Goal: Task Accomplishment & Management: Use online tool/utility

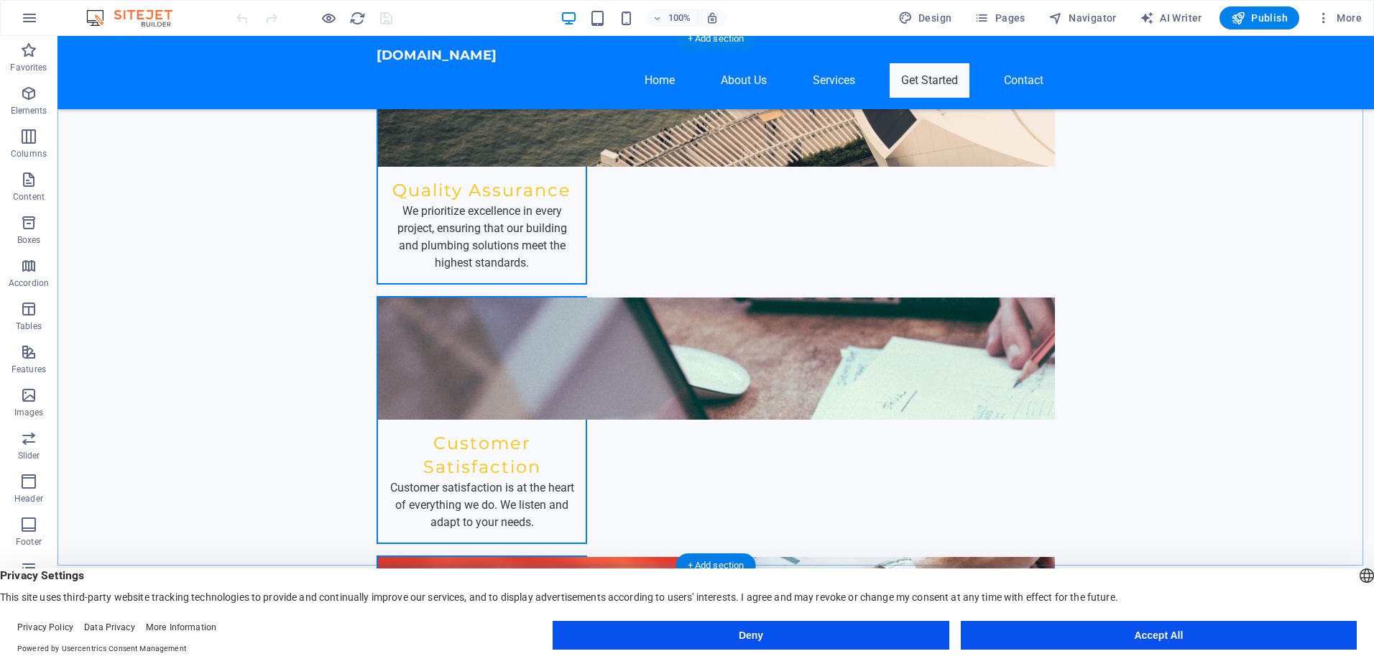
scroll to position [2012, 0]
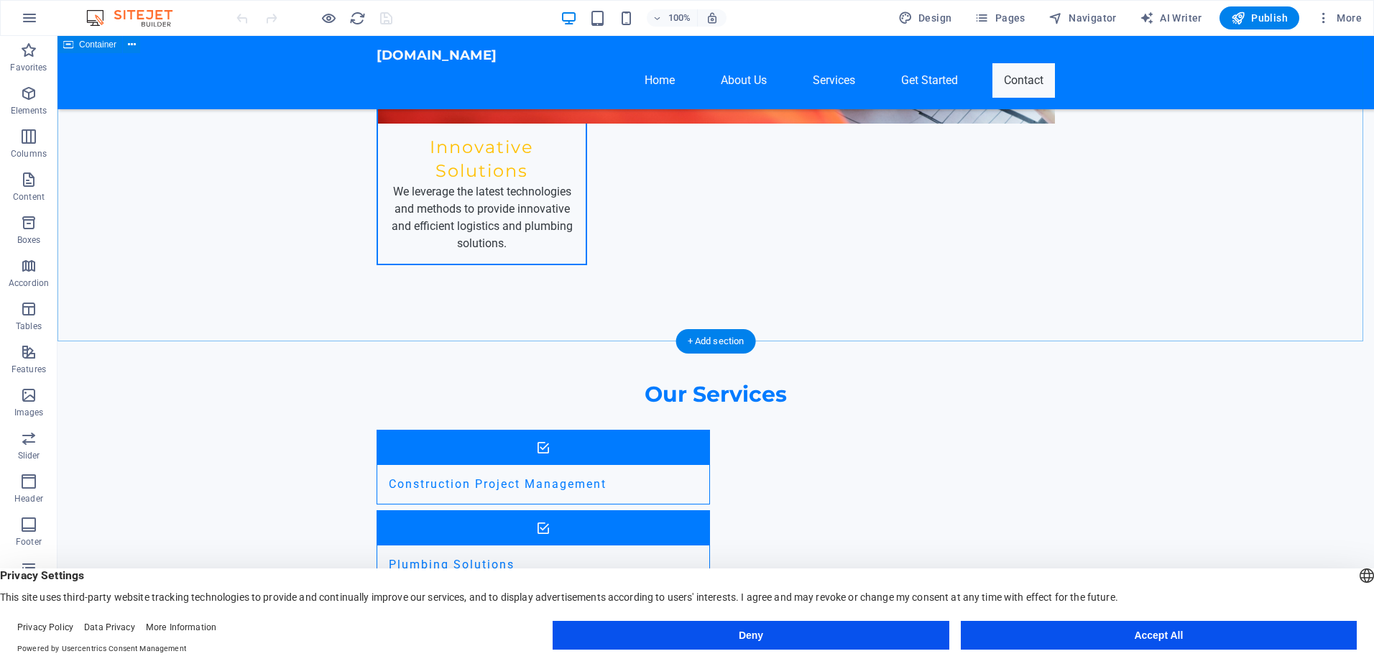
scroll to position [2614, 0]
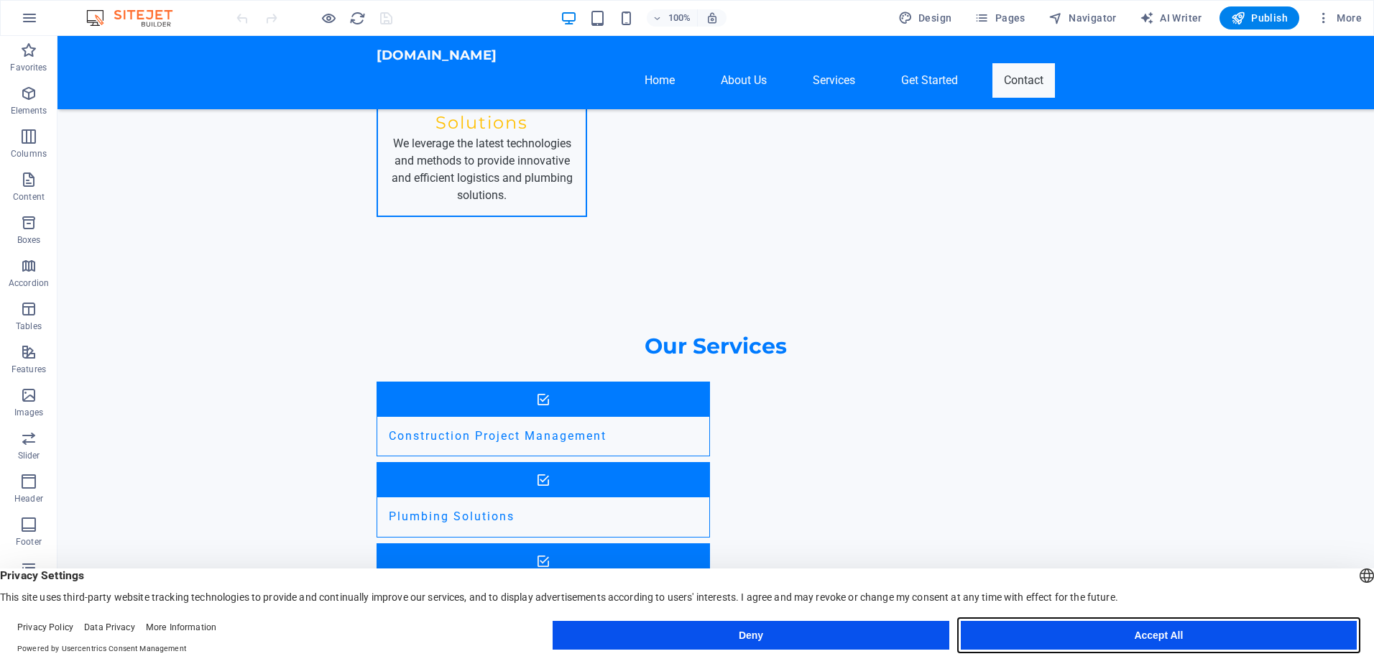
click at [1096, 638] on button "Accept All" at bounding box center [1159, 635] width 396 height 29
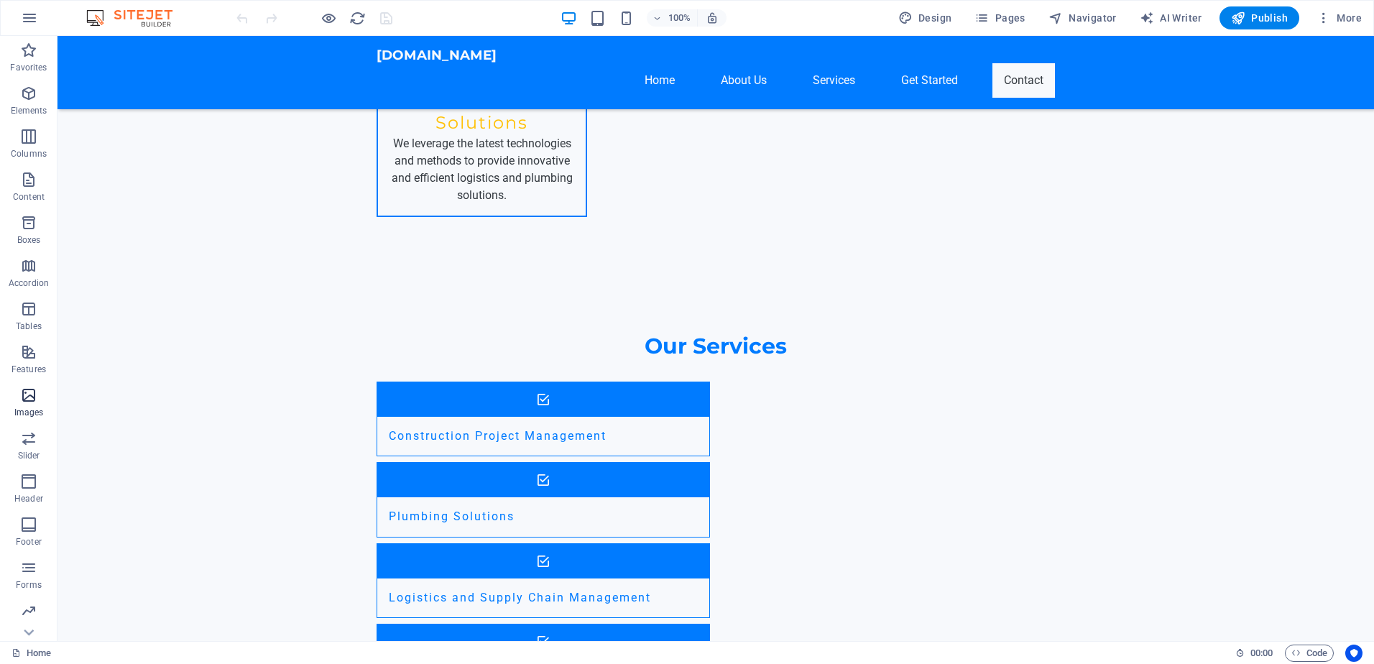
click at [24, 399] on icon "button" at bounding box center [28, 395] width 17 height 17
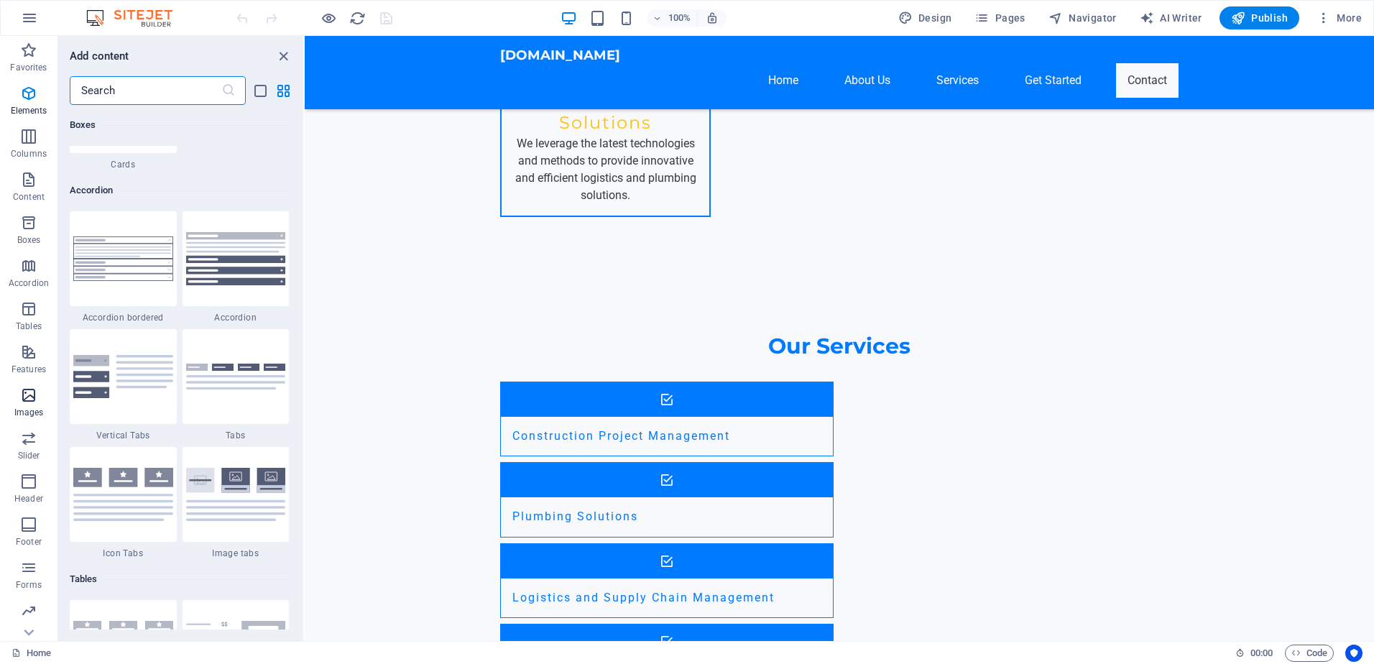
scroll to position [7285, 0]
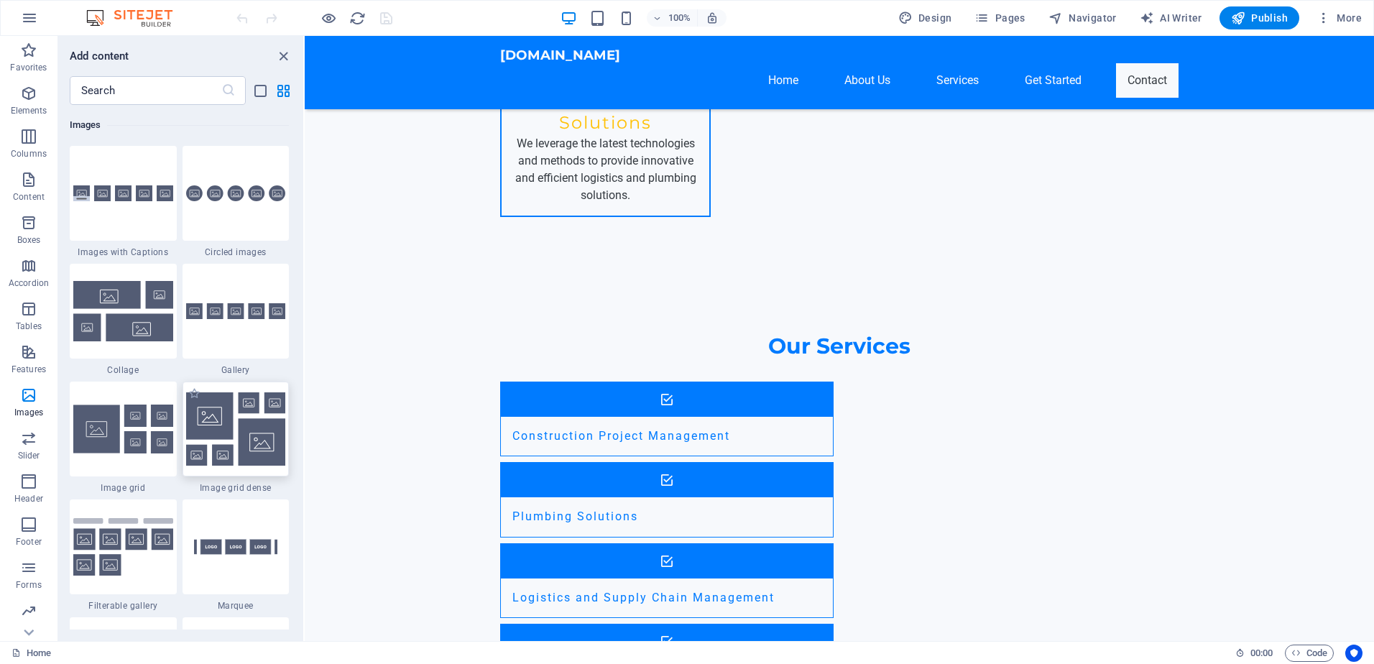
click at [222, 420] on img at bounding box center [236, 428] width 100 height 73
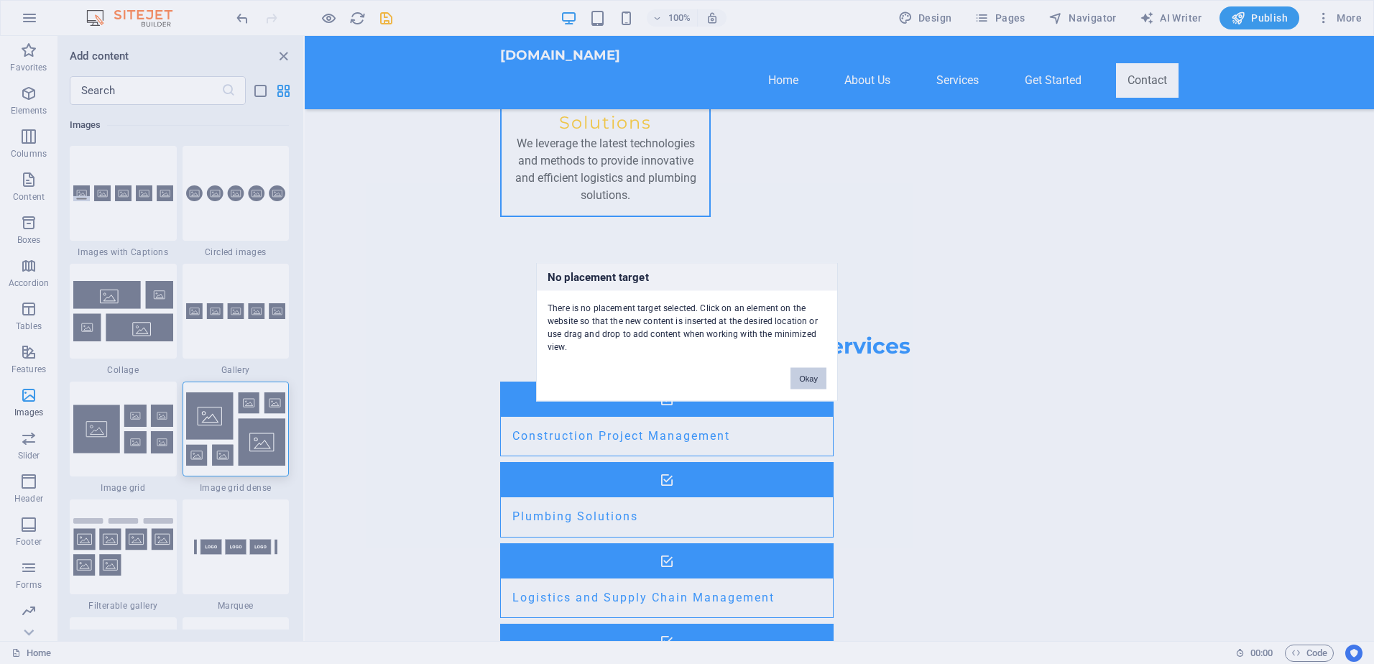
click at [805, 379] on button "Okay" at bounding box center [808, 379] width 36 height 22
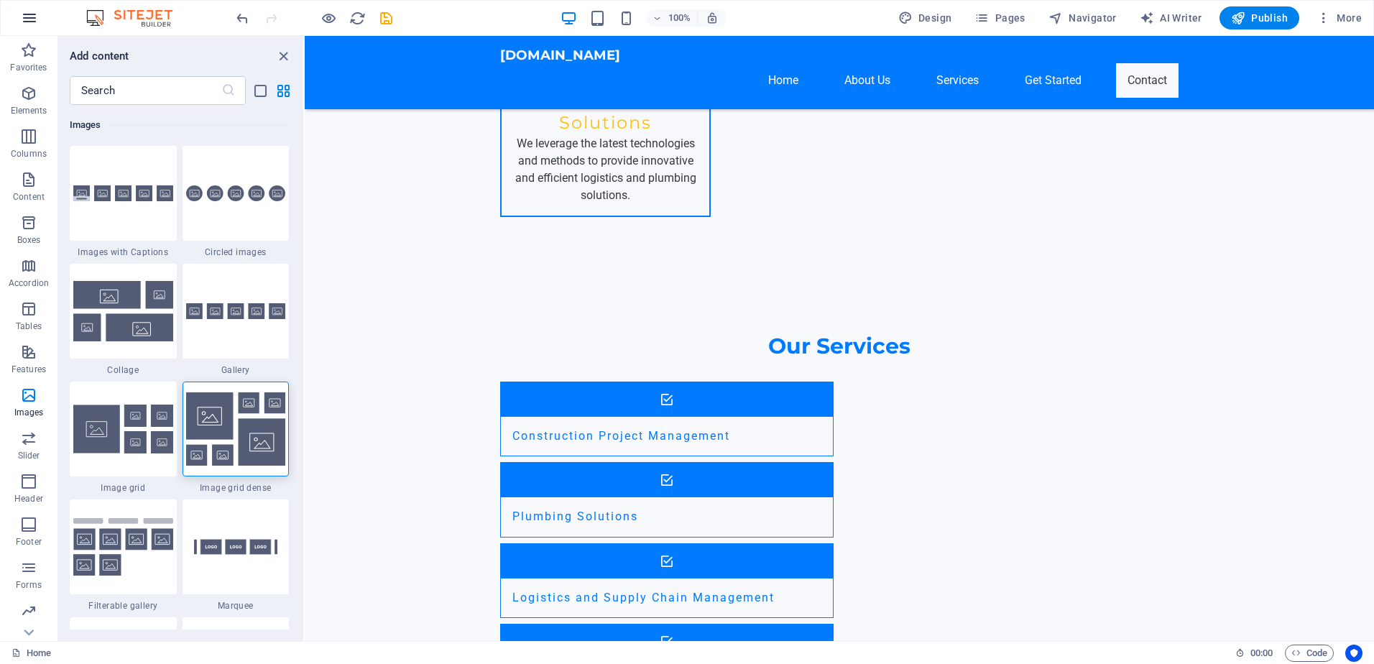
click at [25, 12] on icon "button" at bounding box center [29, 17] width 17 height 17
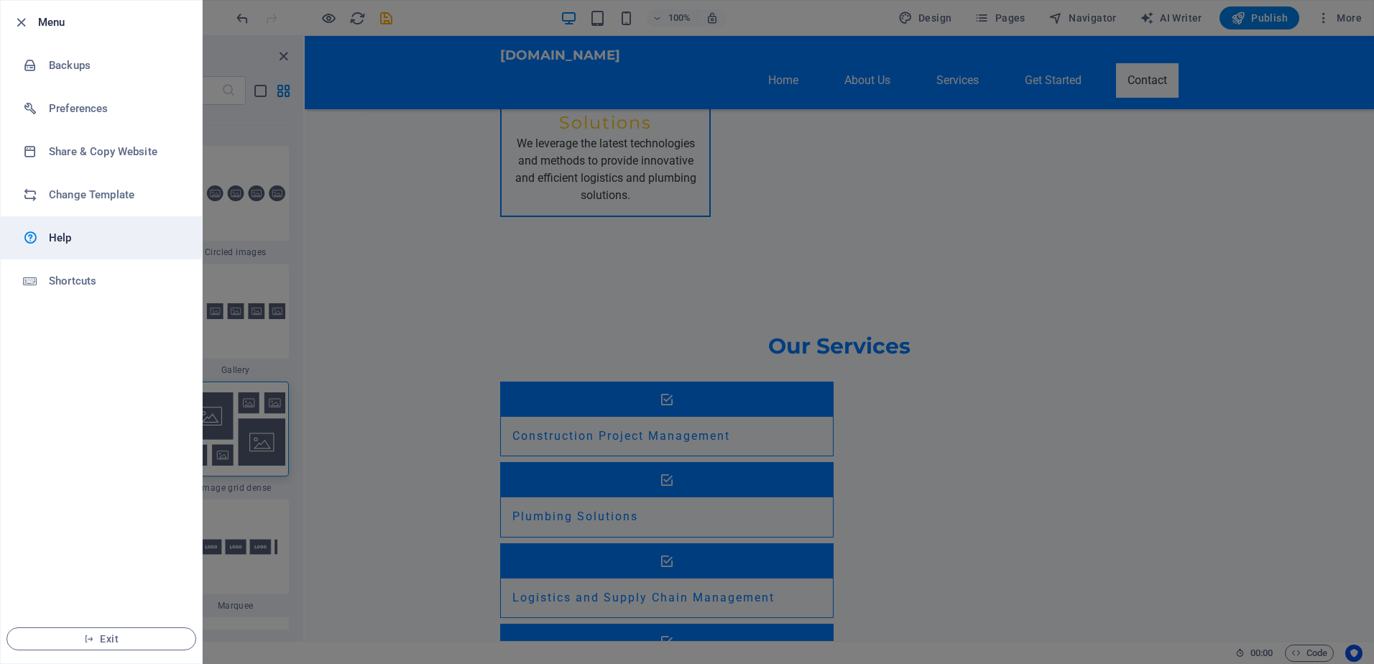
click at [101, 233] on h6 "Help" at bounding box center [115, 237] width 133 height 17
click at [348, 172] on div at bounding box center [687, 332] width 1374 height 664
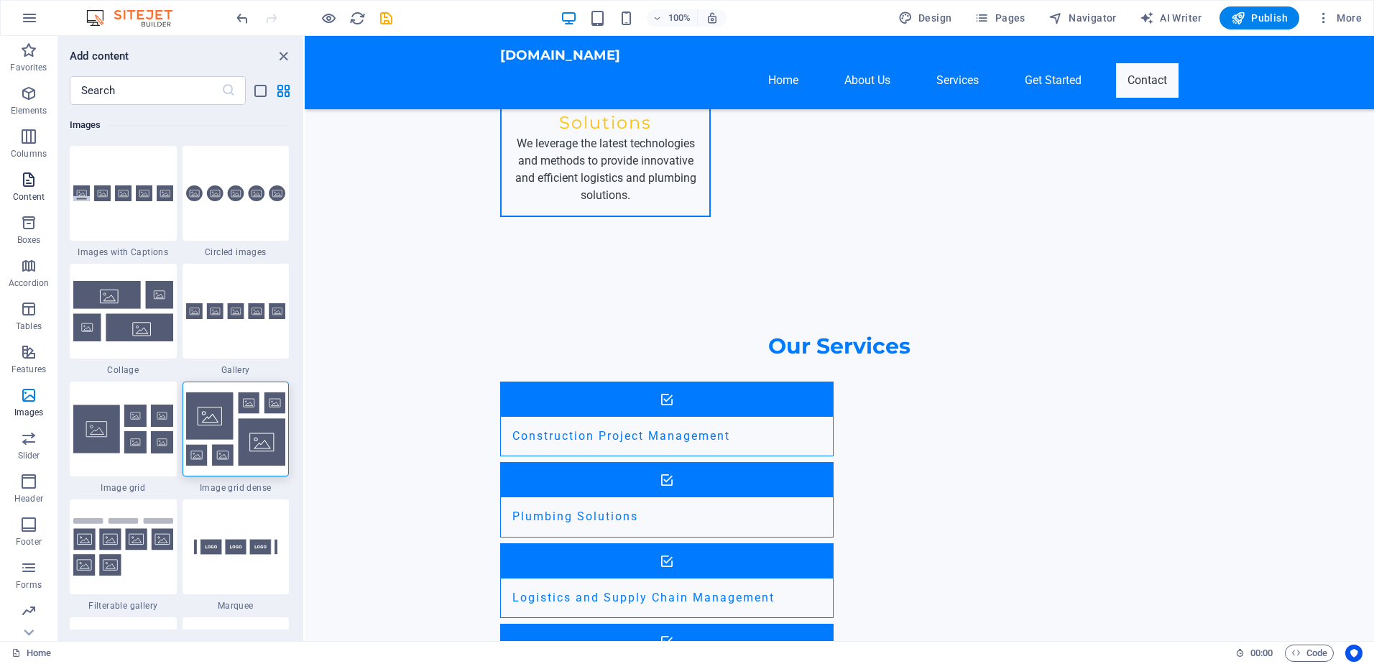
click at [25, 188] on icon "button" at bounding box center [28, 179] width 17 height 17
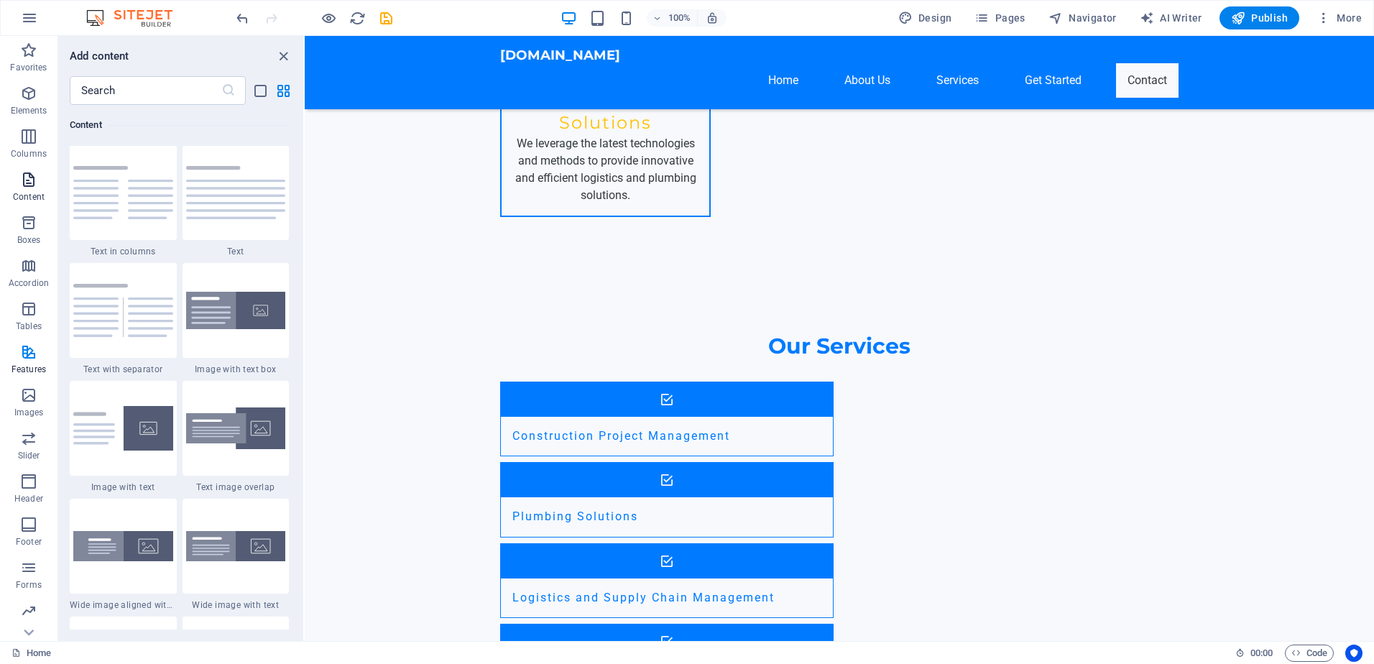
scroll to position [2514, 0]
click at [27, 142] on icon "button" at bounding box center [28, 136] width 17 height 17
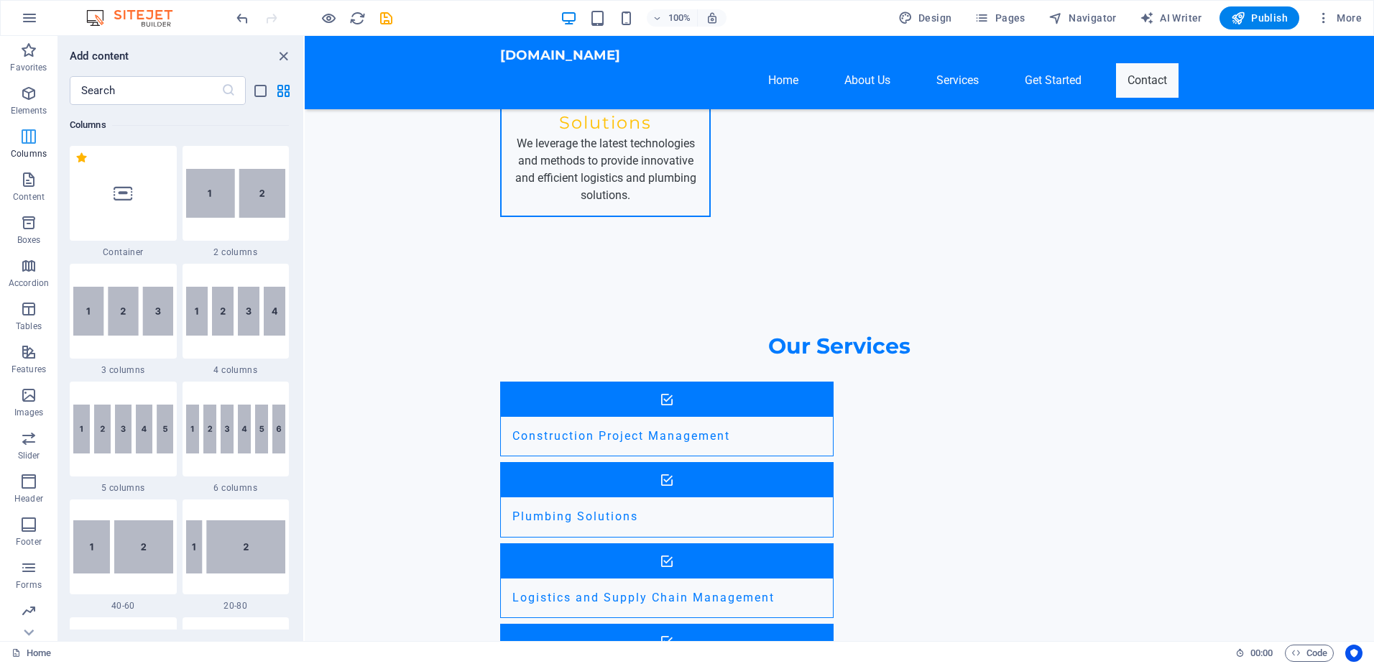
scroll to position [711, 0]
click at [27, 104] on span "Elements" at bounding box center [28, 102] width 57 height 34
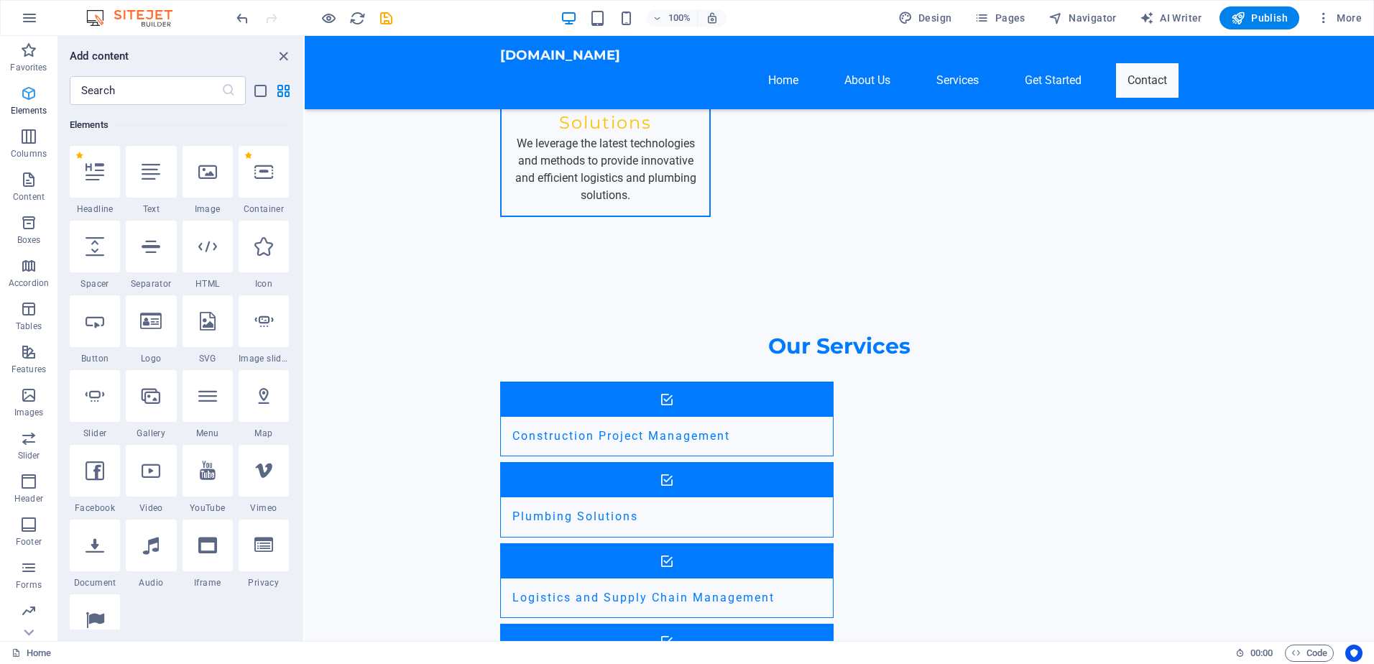
scroll to position [153, 0]
click at [282, 53] on icon "close panel" at bounding box center [283, 56] width 17 height 17
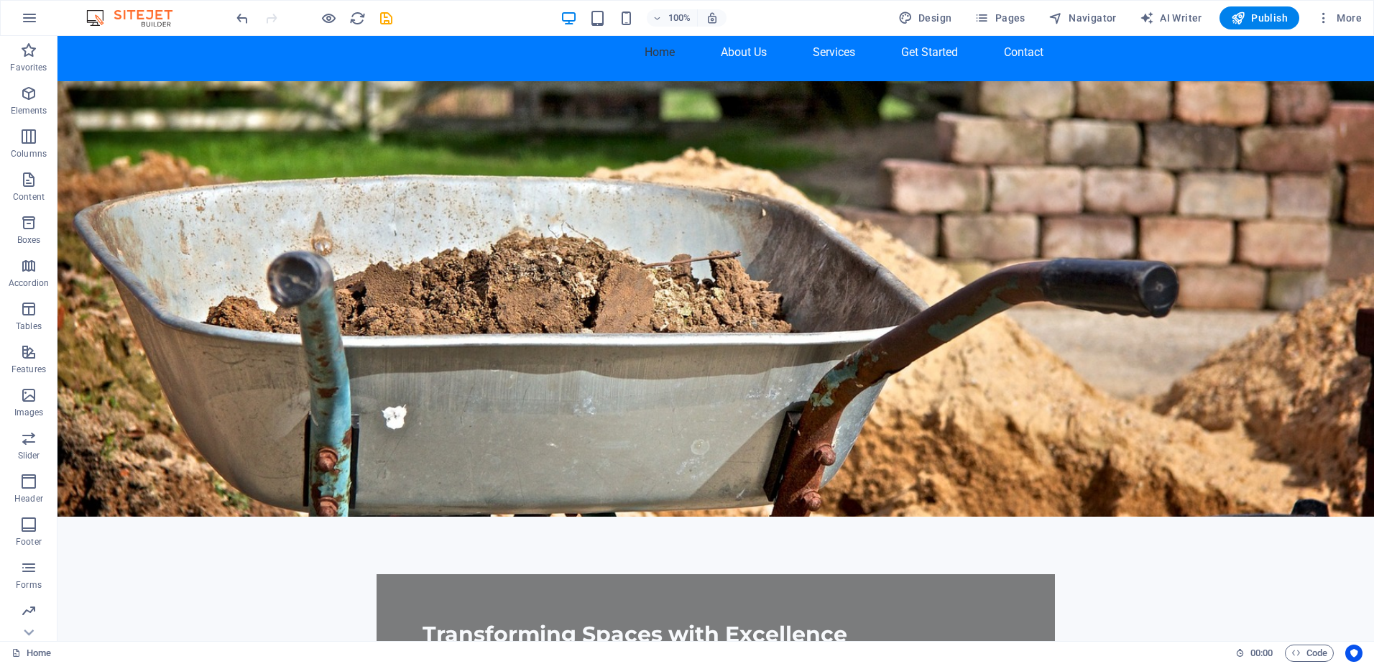
scroll to position [0, 0]
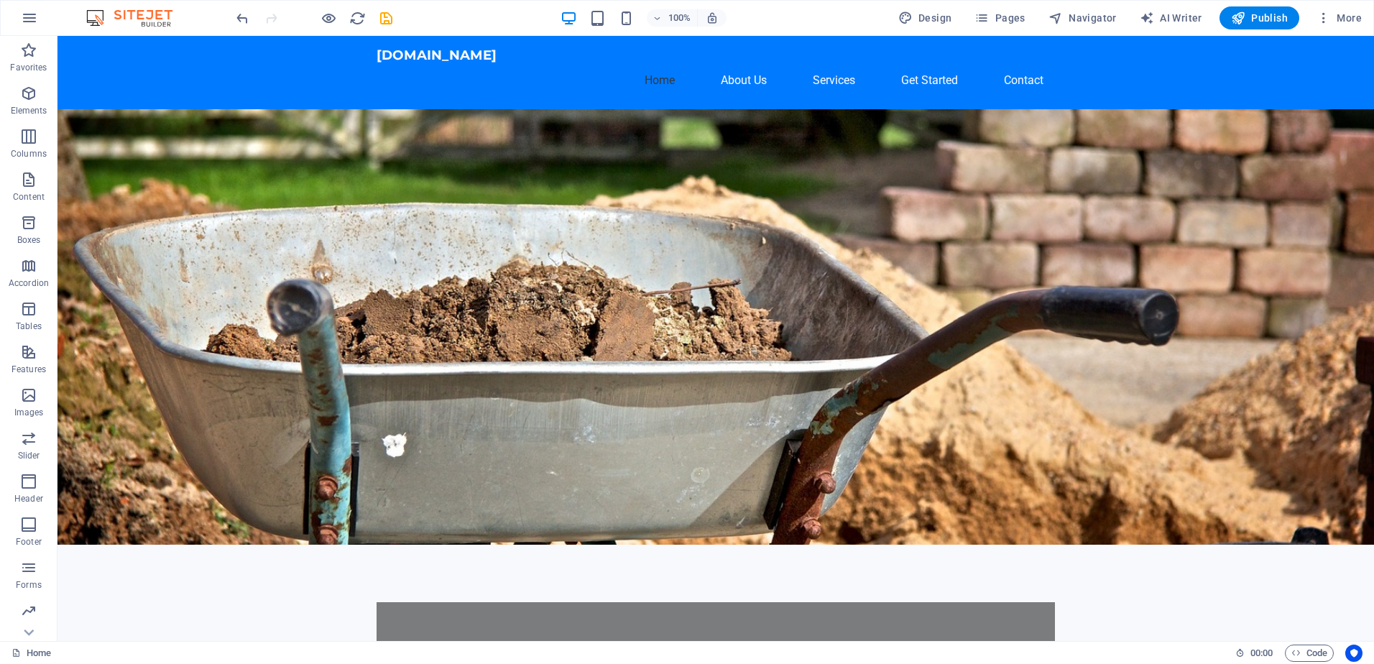
click at [134, 15] on img at bounding box center [137, 17] width 108 height 17
click at [1258, 12] on span "Publish" at bounding box center [1259, 18] width 57 height 14
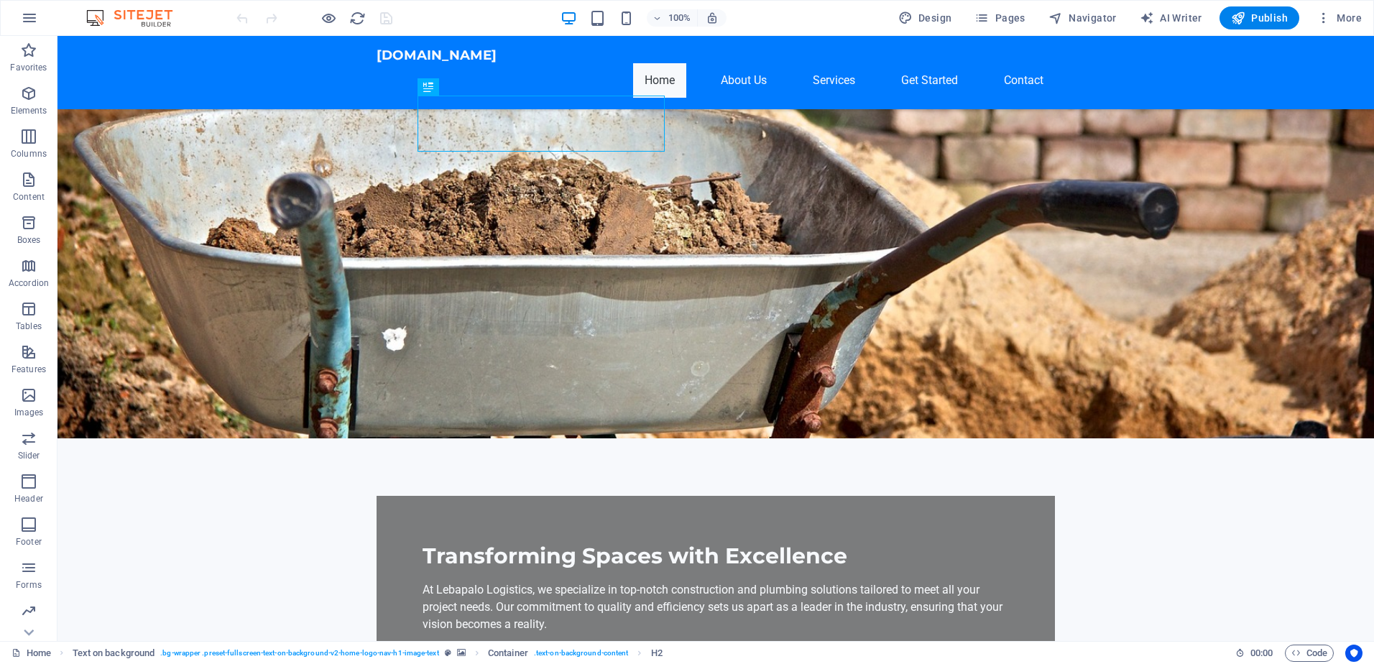
scroll to position [72, 0]
